Goal: Information Seeking & Learning: Learn about a topic

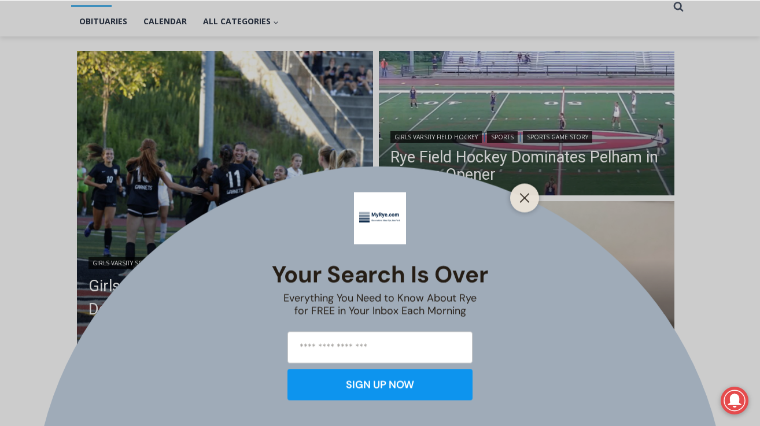
click at [294, 205] on div "Your Search is Over Everything You Need to Know About Rye for FREE in Your Inbo…" at bounding box center [380, 213] width 760 height 426
click at [519, 195] on icon "Close" at bounding box center [524, 198] width 10 height 10
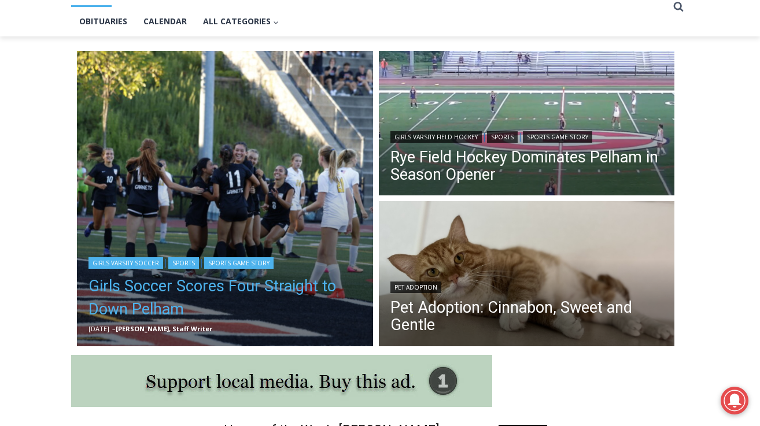
click at [230, 291] on link "Girls Soccer Scores Four Straight to Down Pelham" at bounding box center [224, 298] width 273 height 46
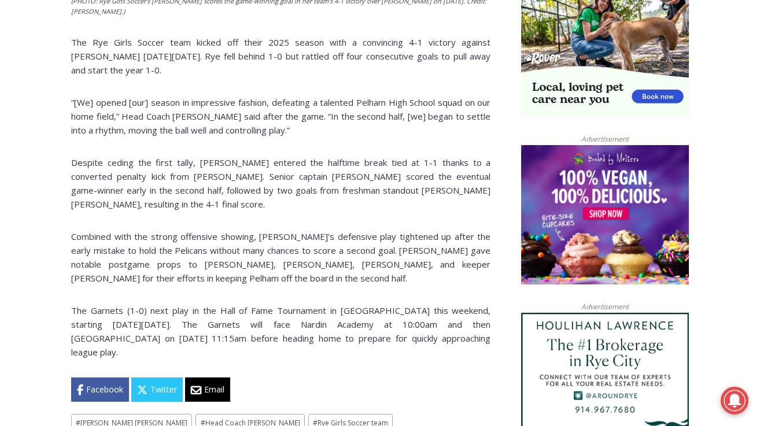
scroll to position [801, 0]
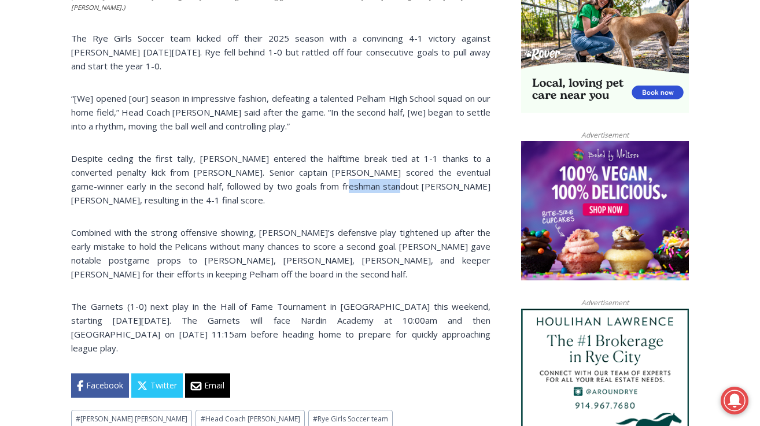
drag, startPoint x: 301, startPoint y: 190, endPoint x: 349, endPoint y: 190, distance: 48.6
click at [349, 190] on p "Despite ceding the first tally, Rye entered the halftime break tied at 1-1 than…" at bounding box center [280, 179] width 419 height 56
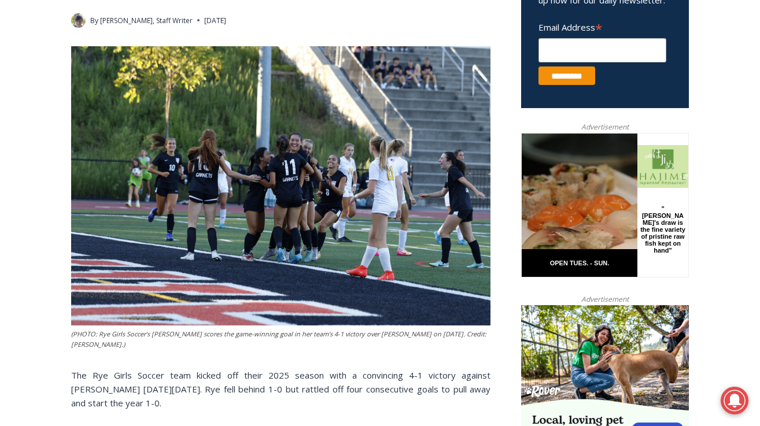
scroll to position [464, 0]
